Goal: Use online tool/utility: Utilize a website feature to perform a specific function

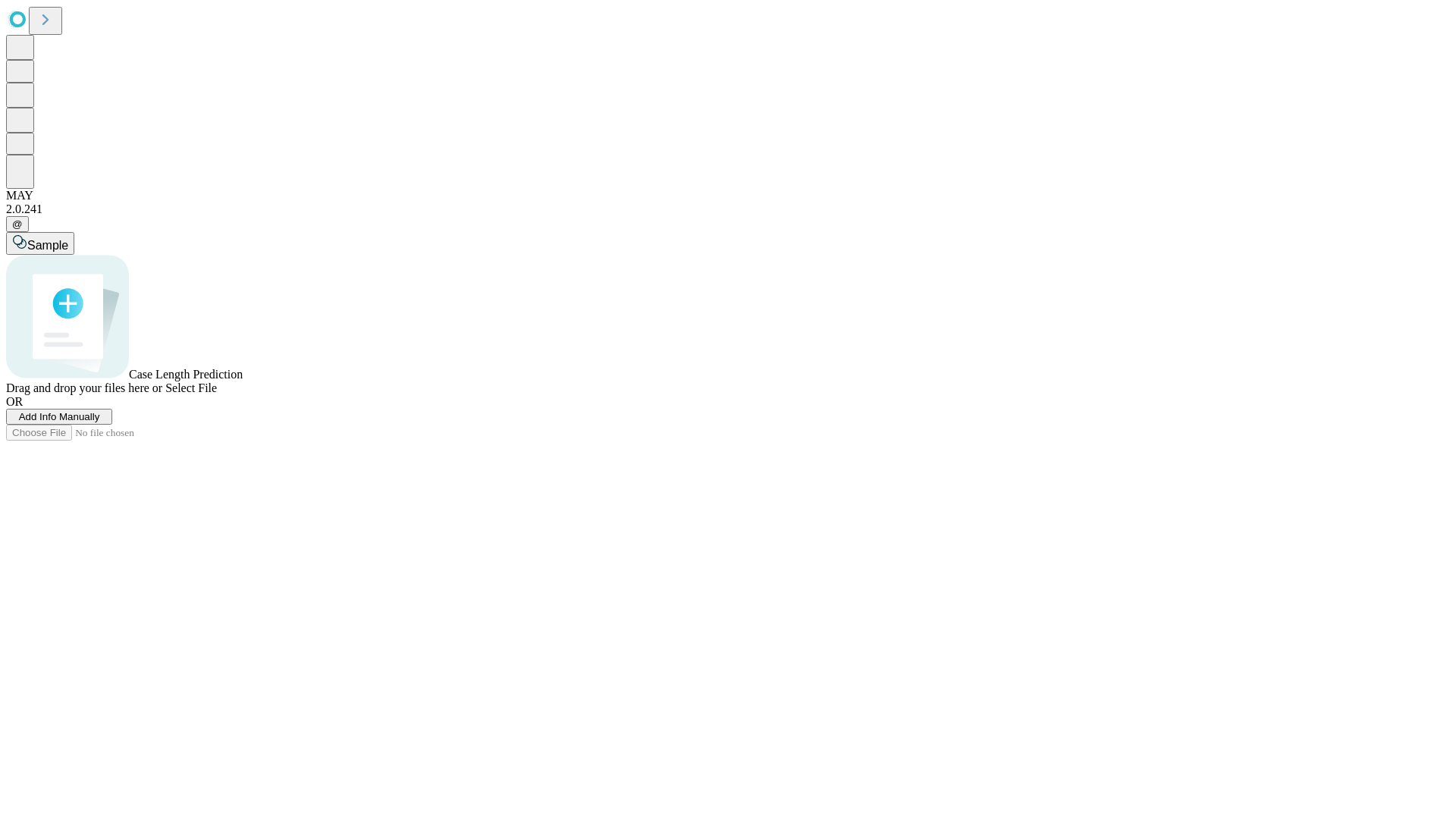
click at [217, 394] on span "Select File" at bounding box center [191, 388] width 52 height 13
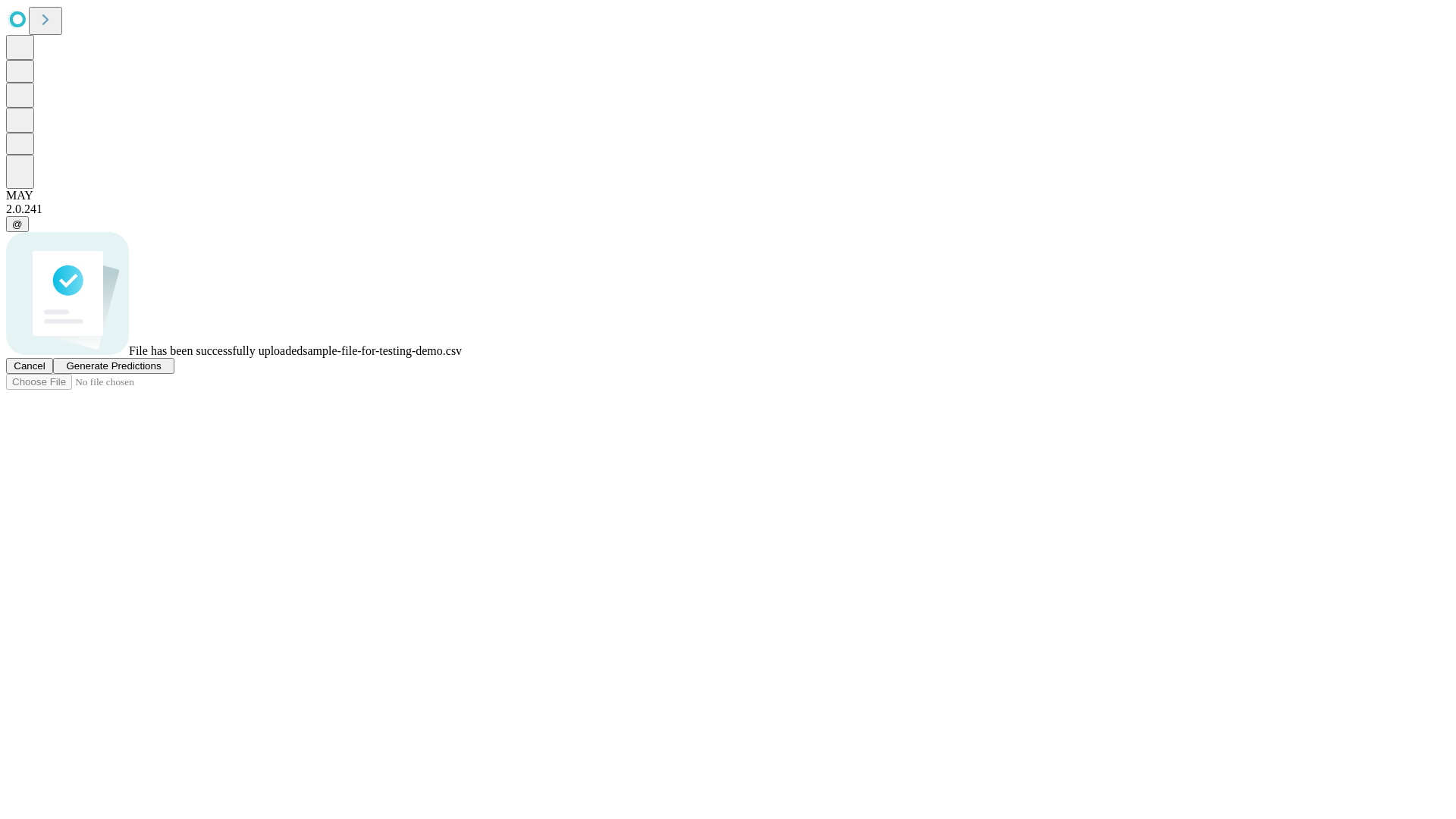
click at [161, 371] on span "Generate Predictions" at bounding box center [114, 365] width 95 height 11
